Goal: Information Seeking & Learning: Learn about a topic

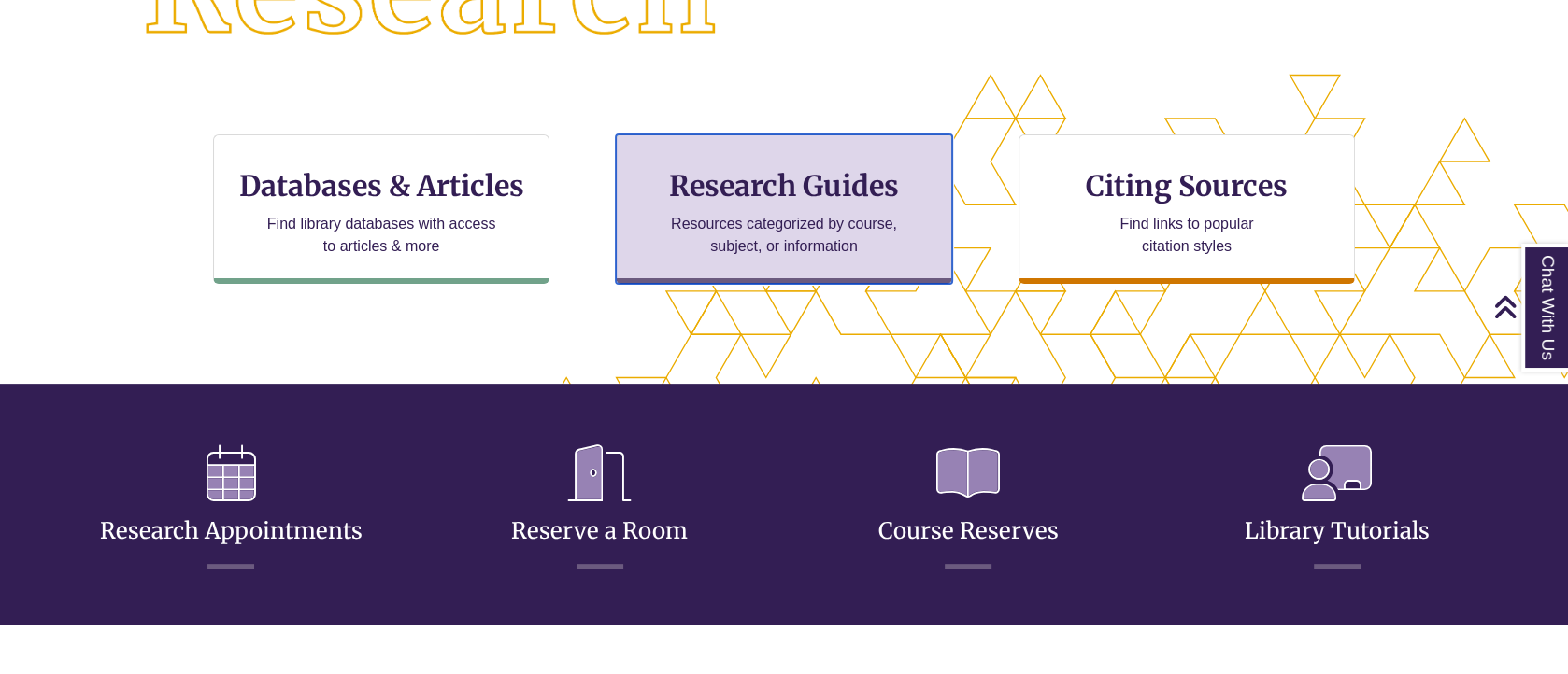
click at [827, 188] on h3 "Research Guides" at bounding box center [784, 185] width 304 height 35
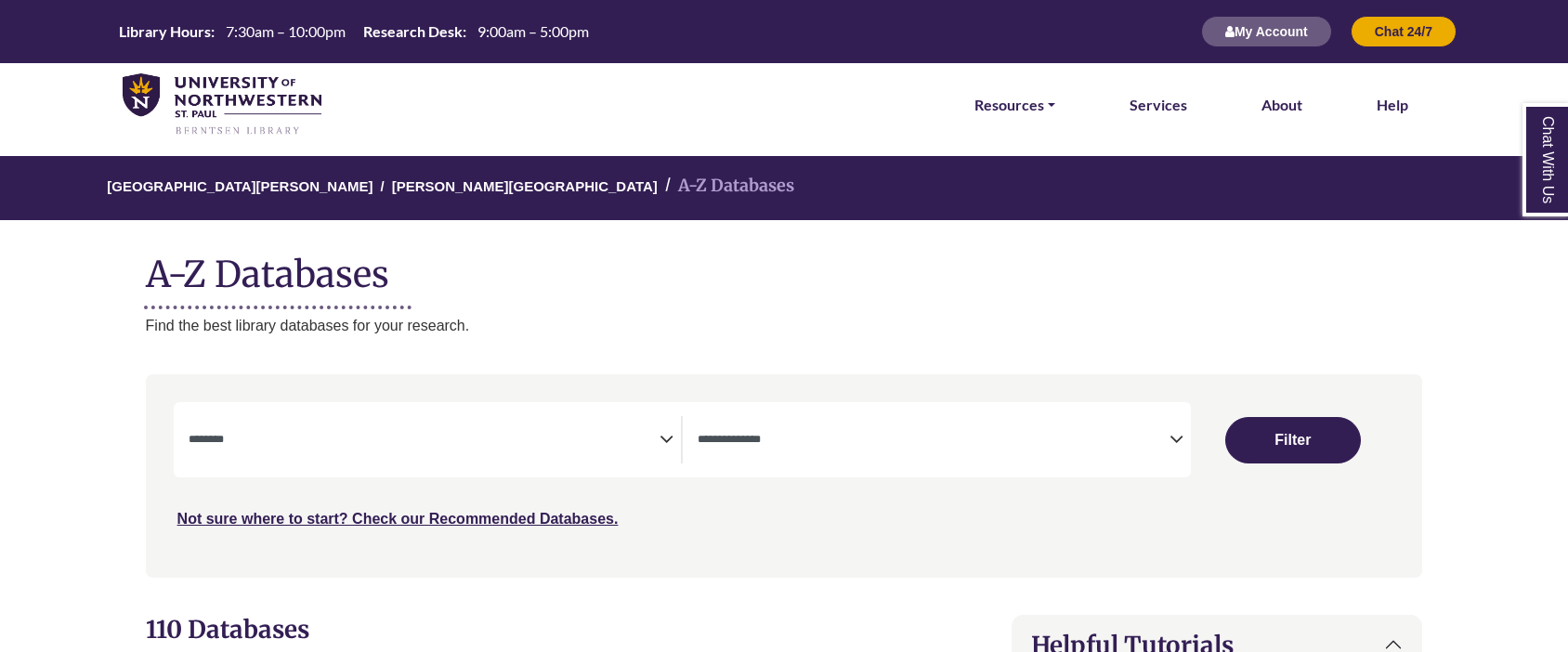
select select "Database Subject Filter"
select select "Database Types Filter"
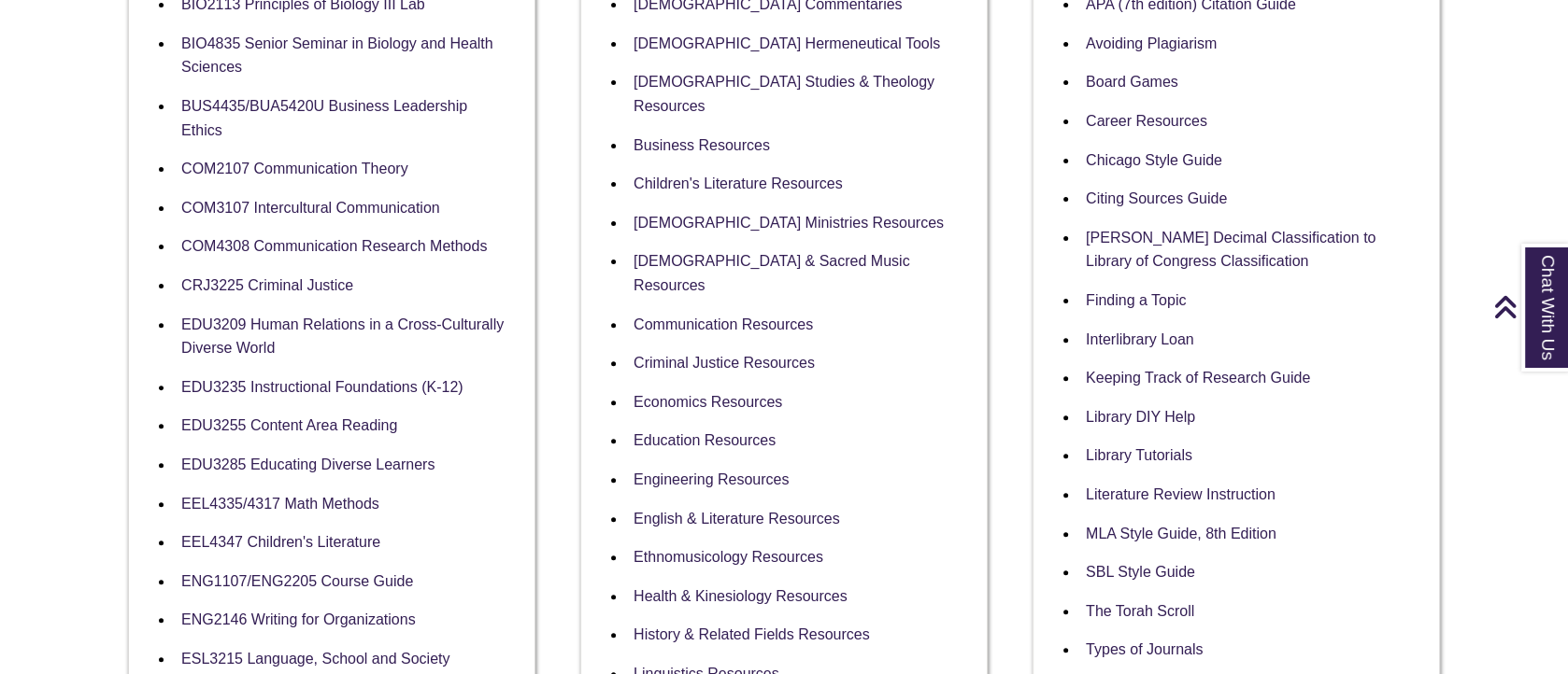
scroll to position [747, 0]
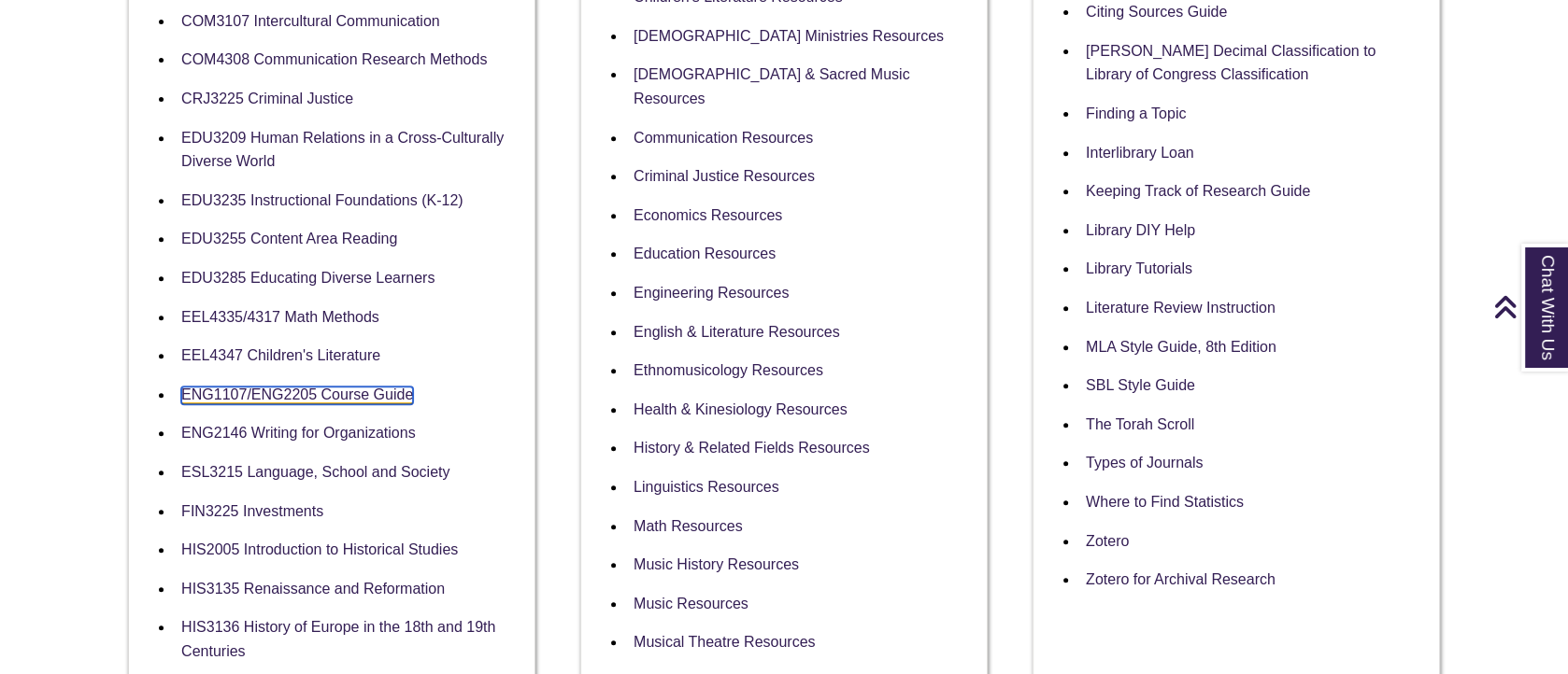
click at [252, 387] on link "ENG1107/ENG2205 Course Guide" at bounding box center [298, 395] width 232 height 18
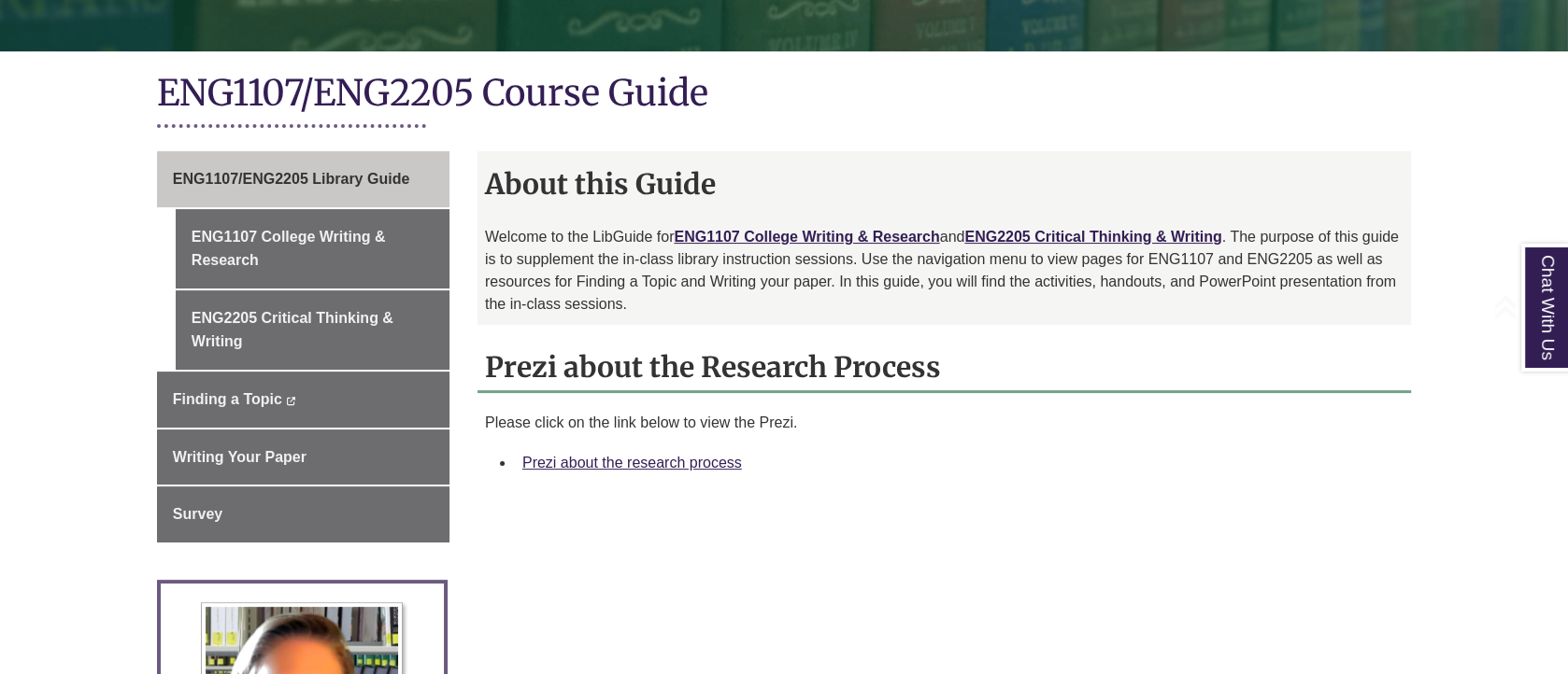
scroll to position [561, 0]
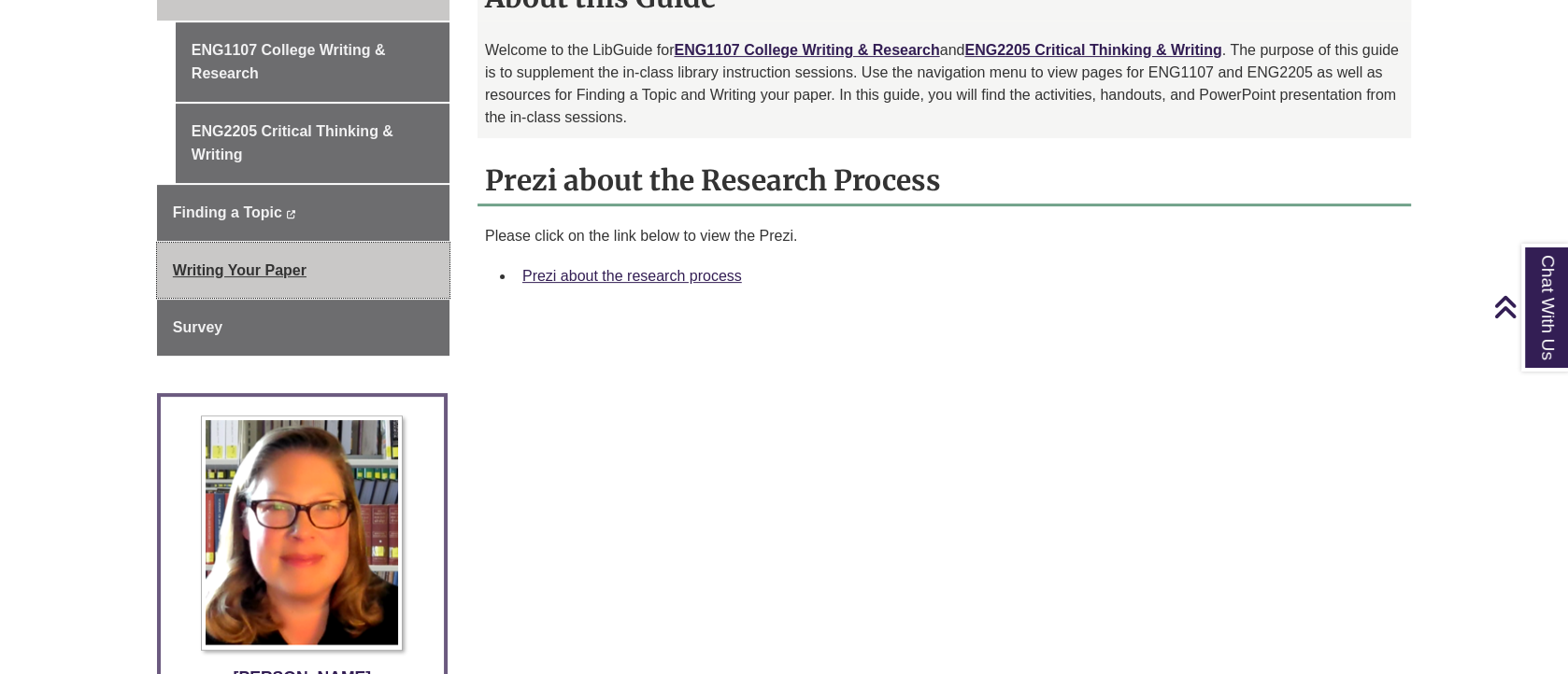
click at [275, 271] on span "Writing Your Paper" at bounding box center [240, 270] width 134 height 16
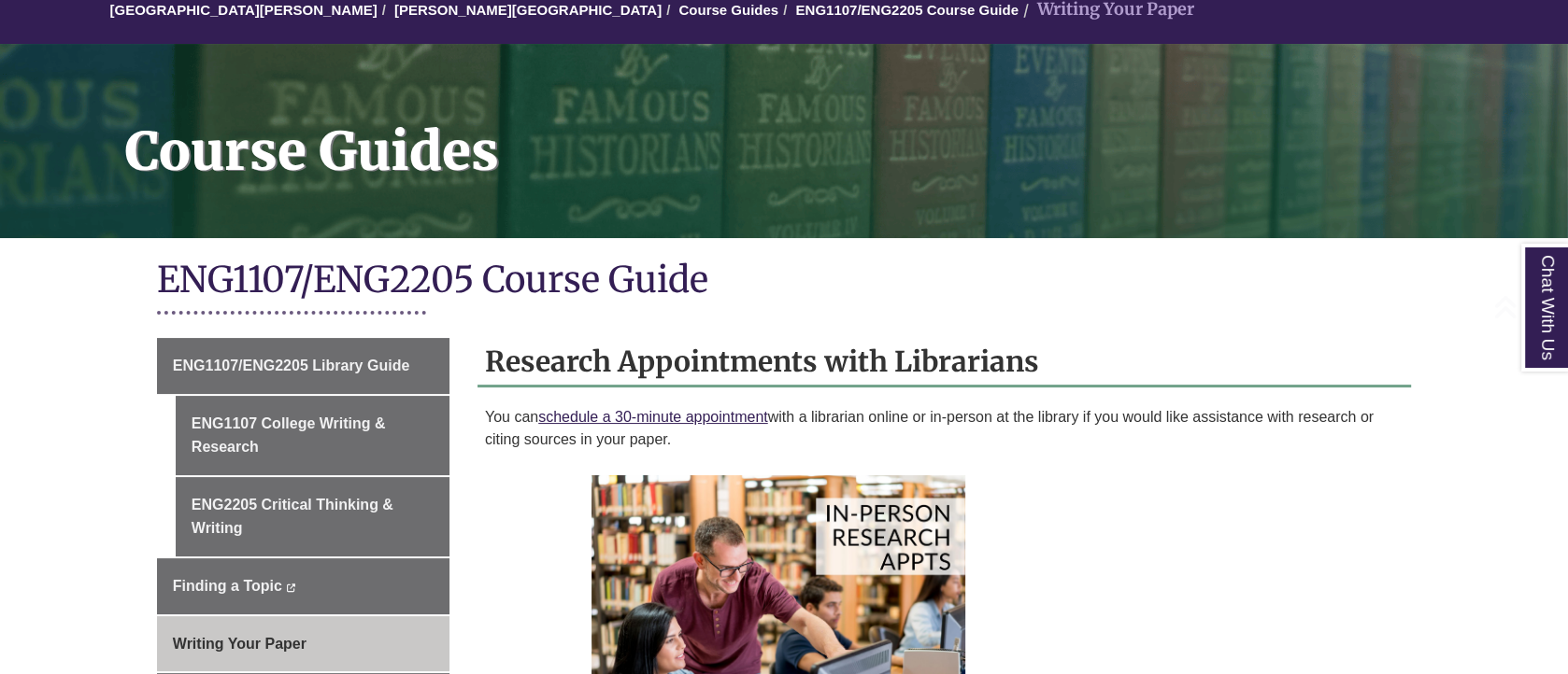
scroll to position [374, 0]
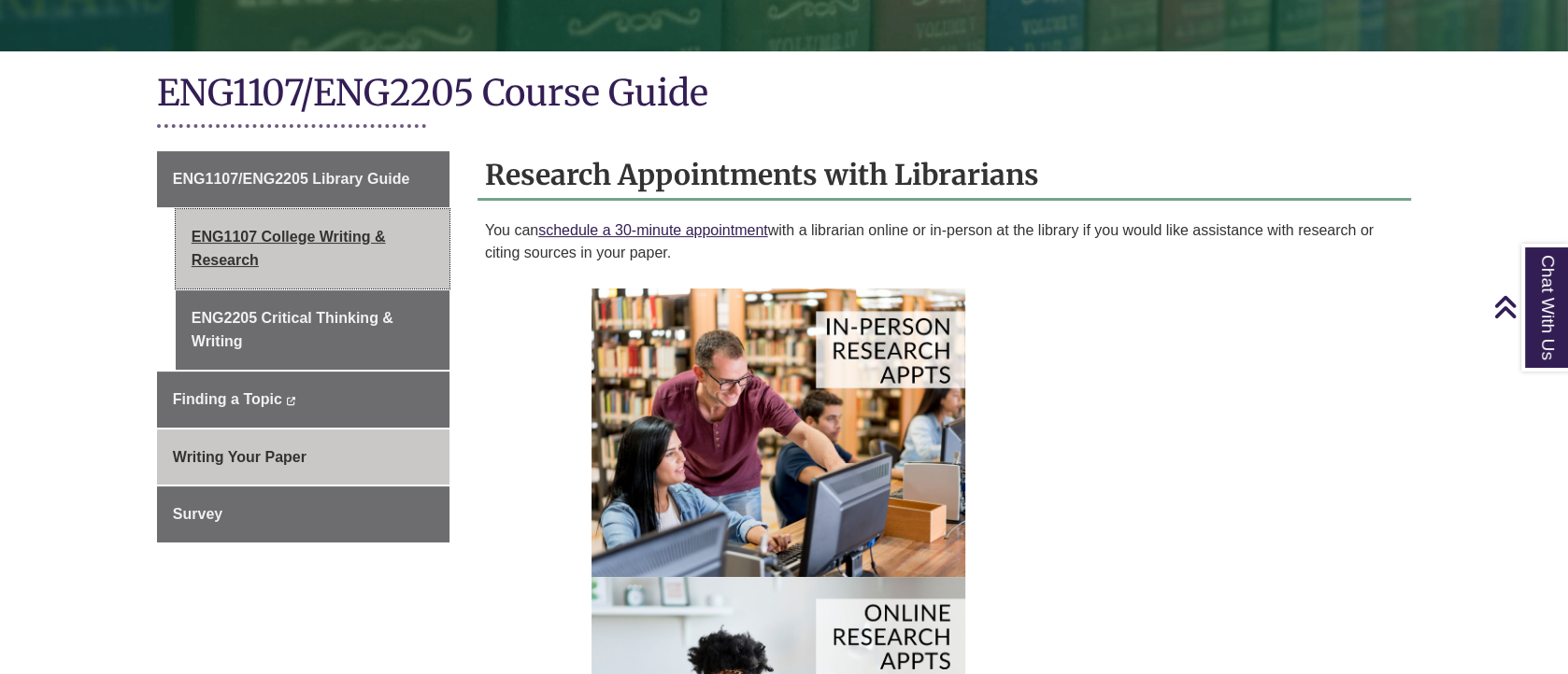
click at [255, 255] on link "ENG1107 College Writing & Research" at bounding box center [313, 249] width 274 height 80
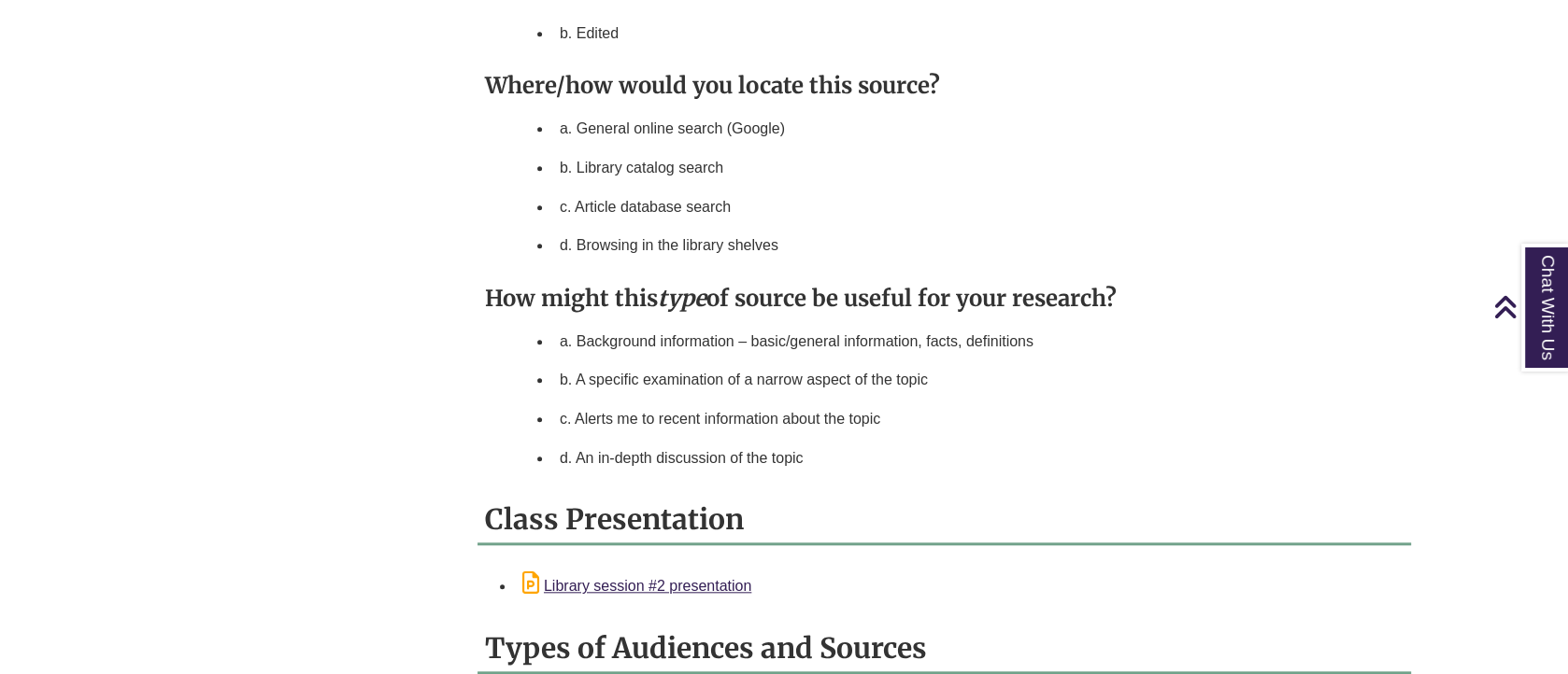
scroll to position [1868, 0]
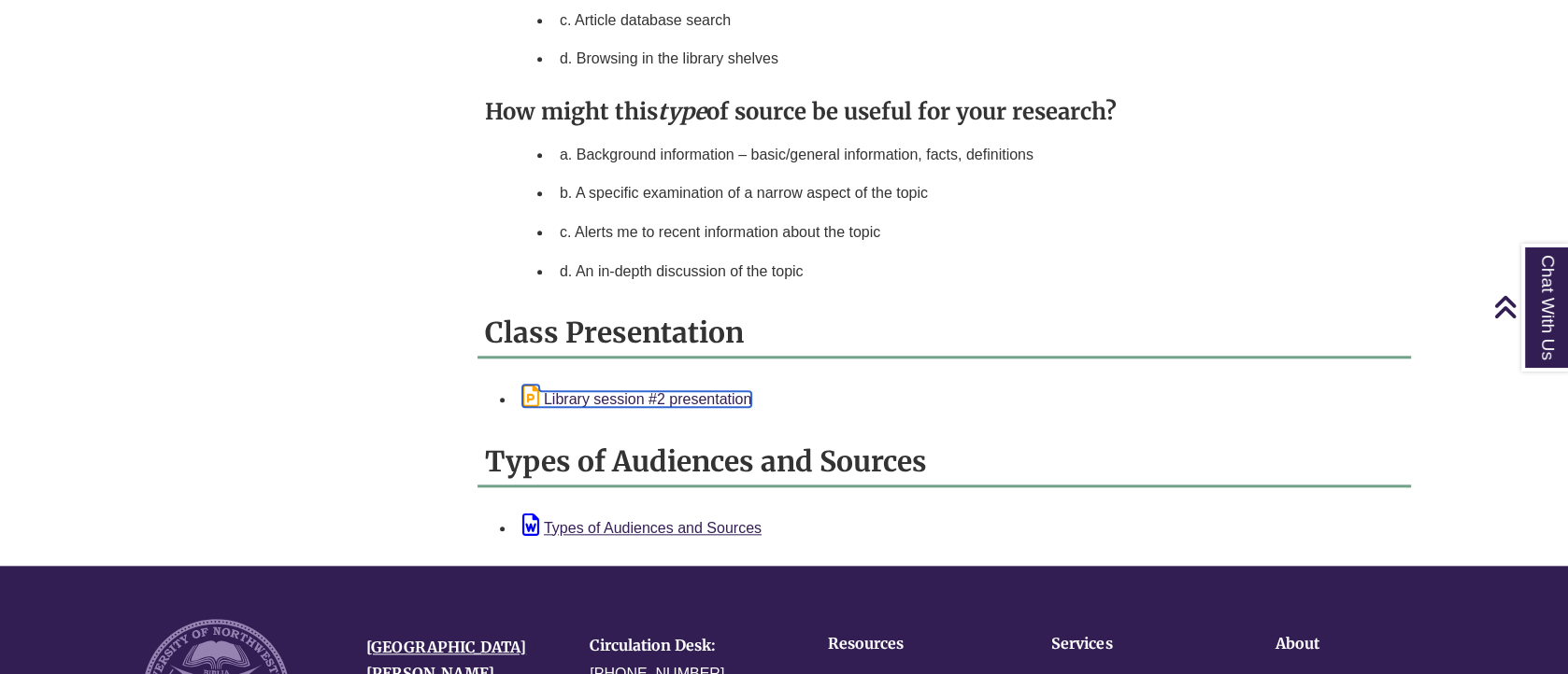
click at [712, 392] on link "Library session #2 presentation" at bounding box center [636, 399] width 229 height 16
click at [699, 395] on link "Library session #2 presentation" at bounding box center [636, 399] width 229 height 16
